Goal: Task Accomplishment & Management: Manage account settings

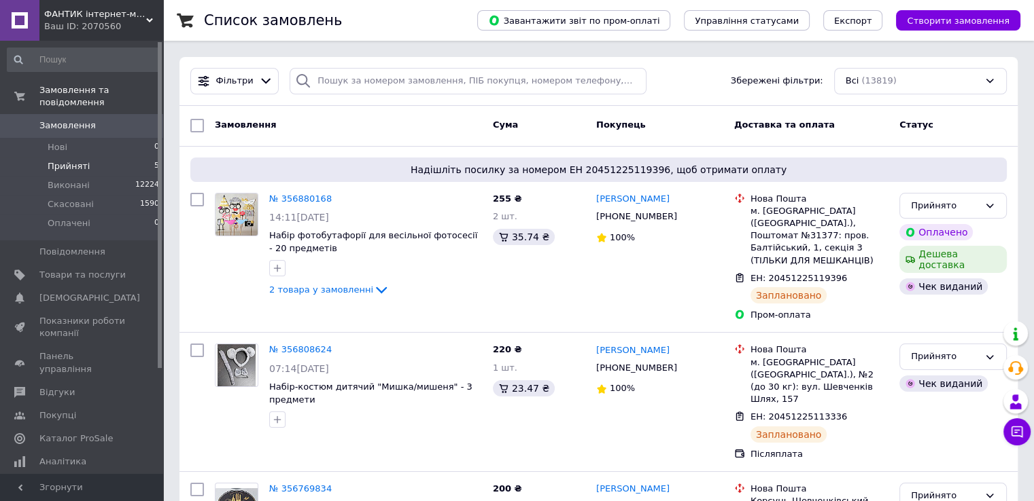
click at [75, 160] on span "Прийняті" at bounding box center [69, 166] width 42 height 12
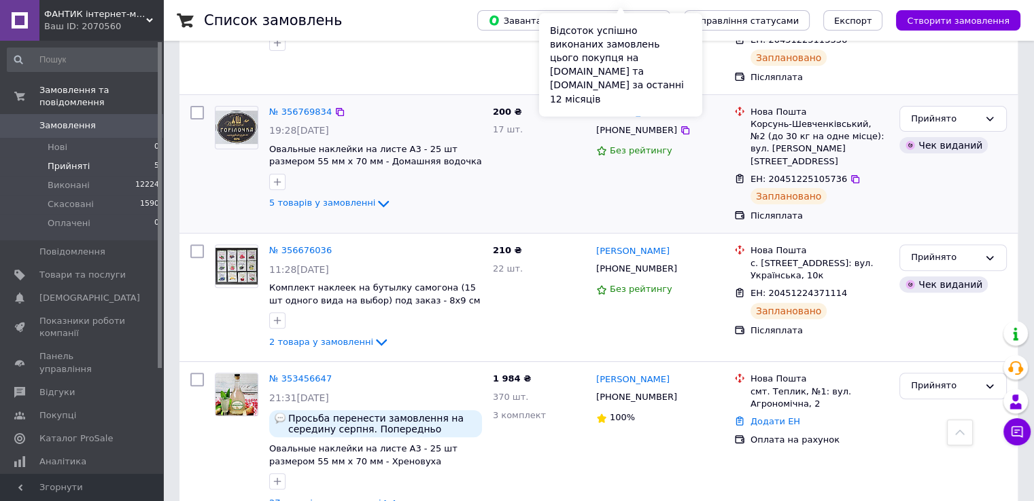
scroll to position [427, 0]
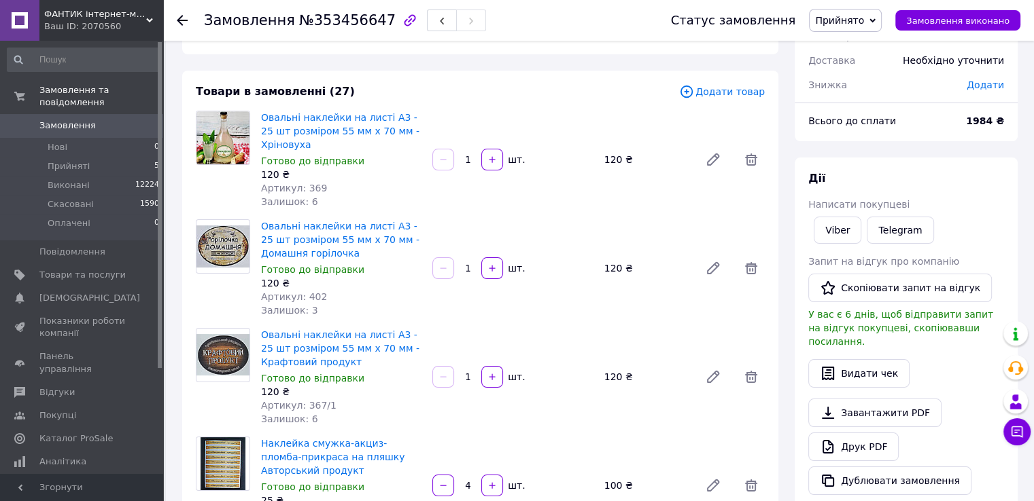
scroll to position [68, 0]
click at [856, 436] on link "Друк PDF" at bounding box center [853, 447] width 90 height 29
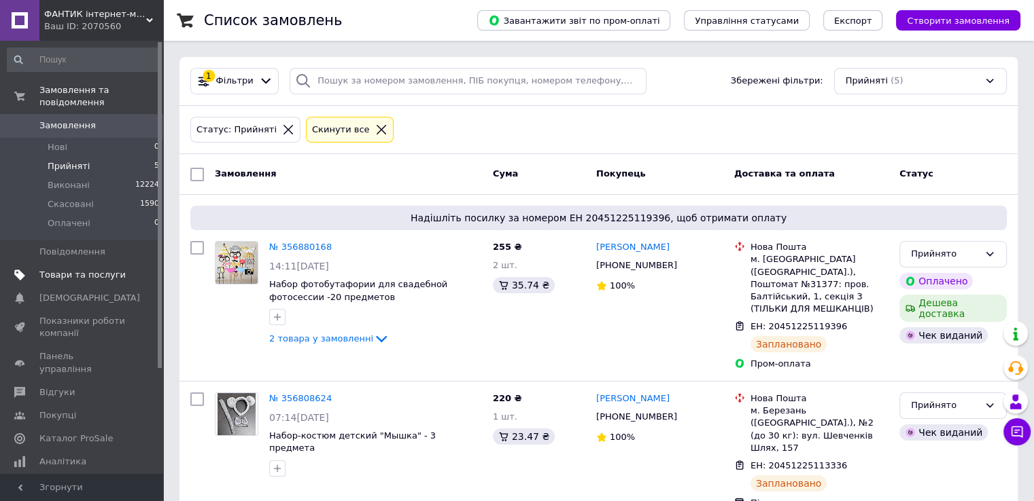
click at [117, 269] on span "Товари та послуги" at bounding box center [82, 275] width 86 height 12
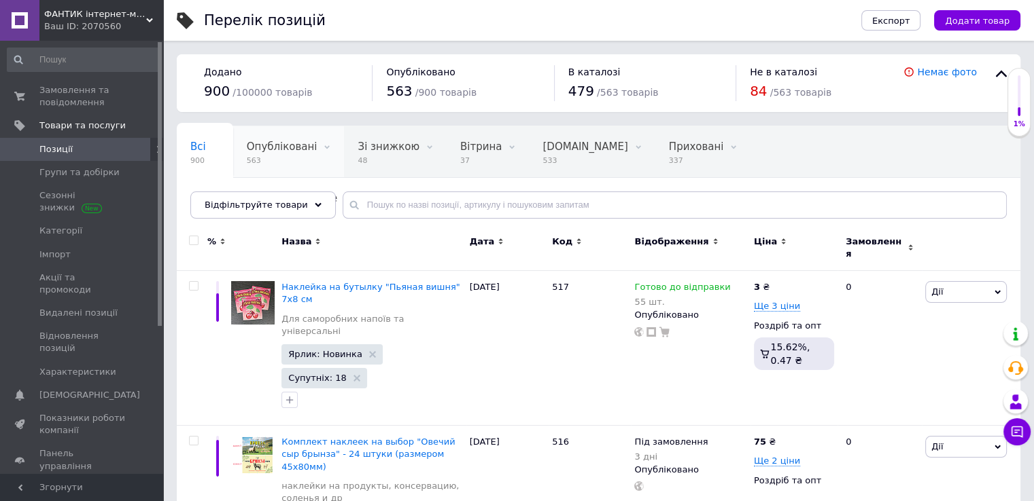
click at [277, 135] on div "Опубліковані 563" at bounding box center [288, 152] width 111 height 52
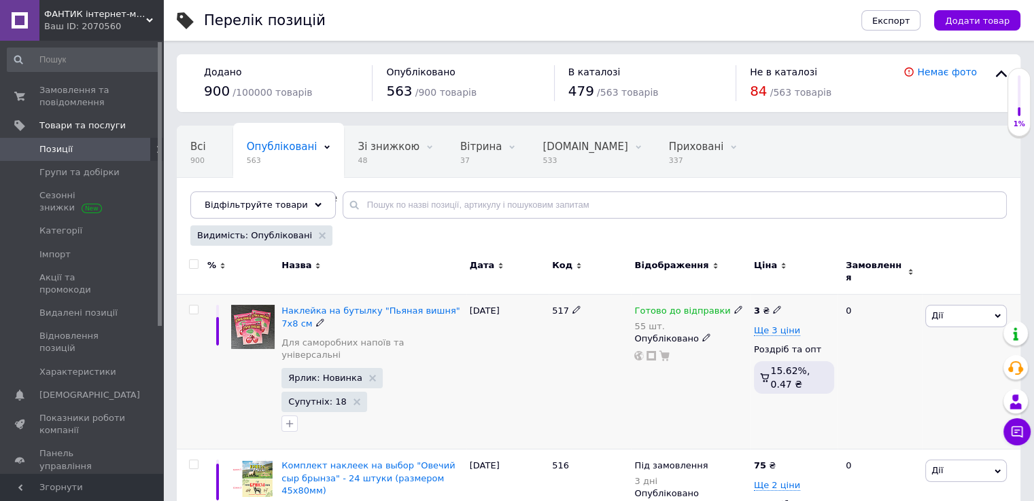
click at [942, 308] on span "Дії" at bounding box center [966, 316] width 82 height 22
click at [932, 353] on li "Підняти на початок групи" at bounding box center [916, 361] width 180 height 19
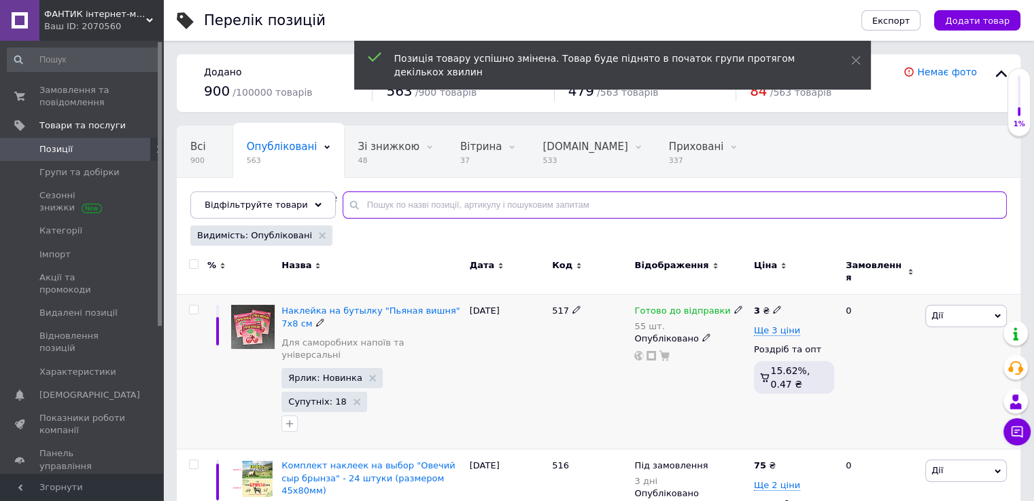
click at [458, 209] on input "text" at bounding box center [674, 205] width 664 height 27
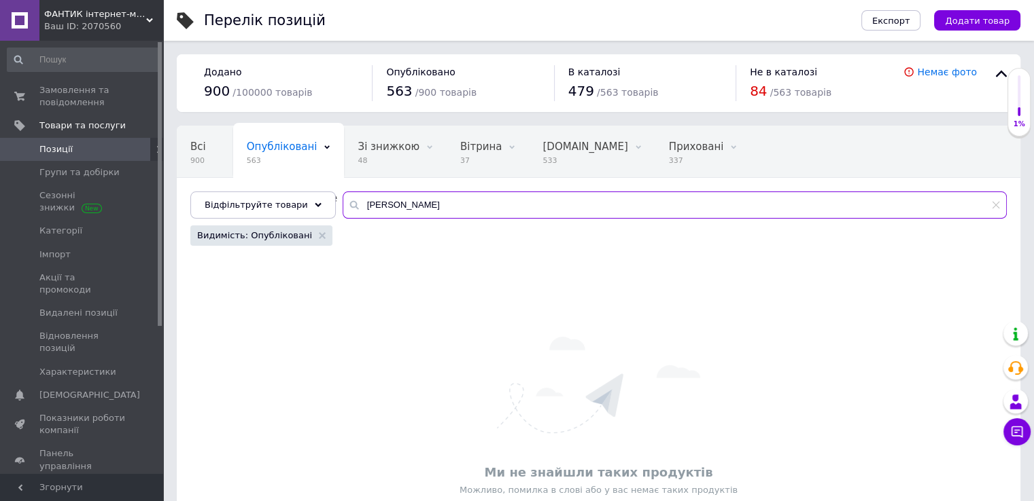
click at [453, 202] on input "[PERSON_NAME]" at bounding box center [674, 205] width 664 height 27
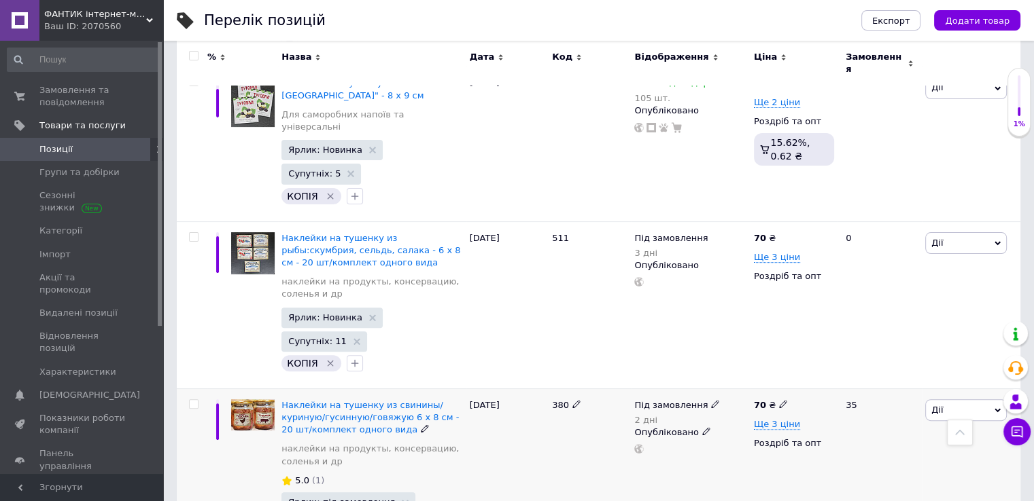
scroll to position [408, 0]
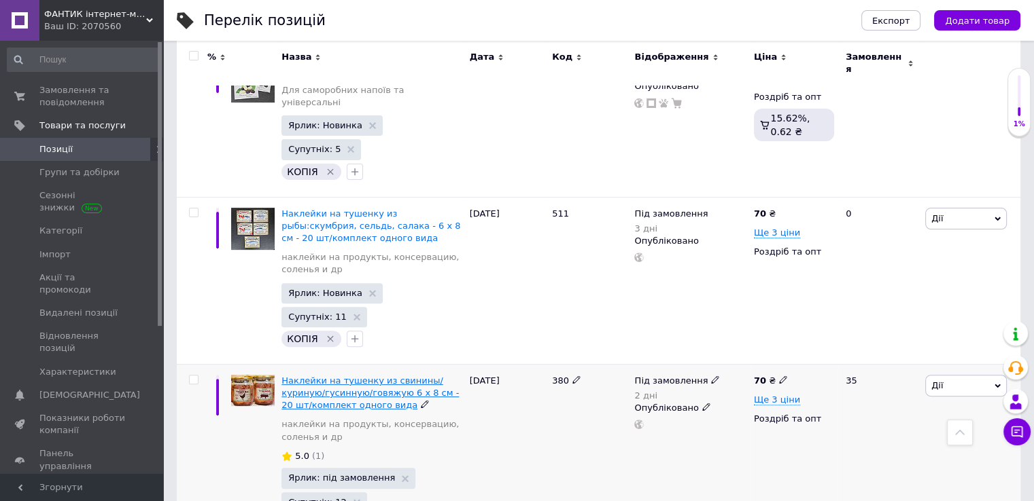
type input "тушон"
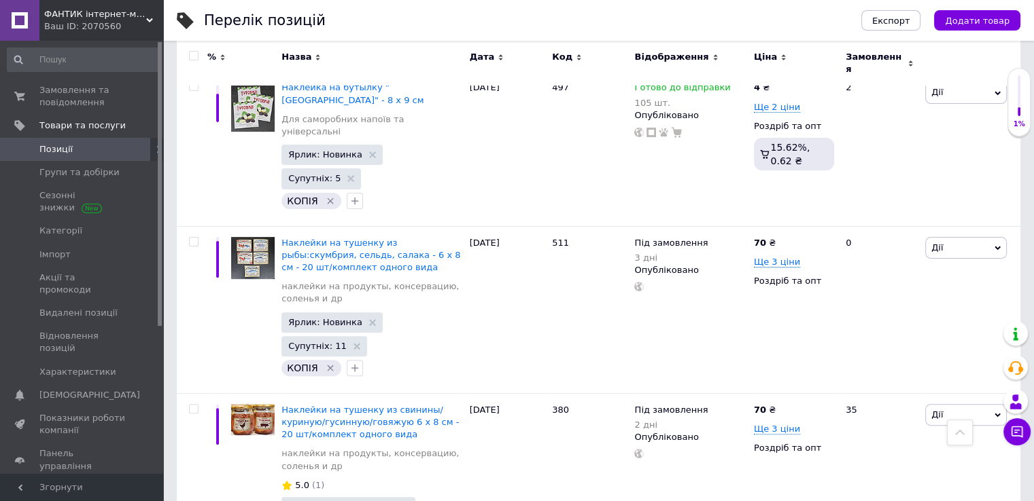
scroll to position [340, 0]
